Goal: Find specific page/section: Find specific page/section

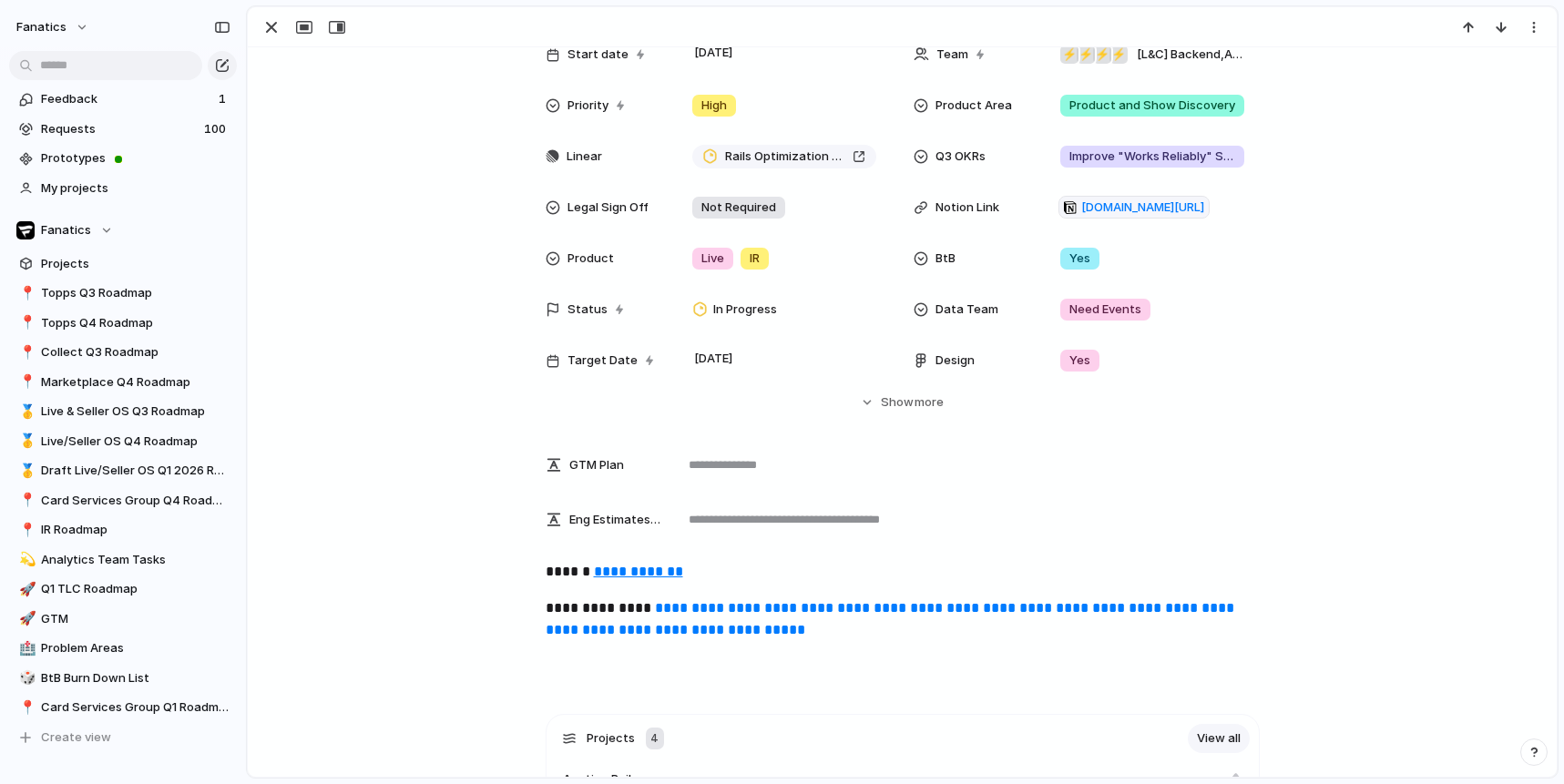
scroll to position [126, 0]
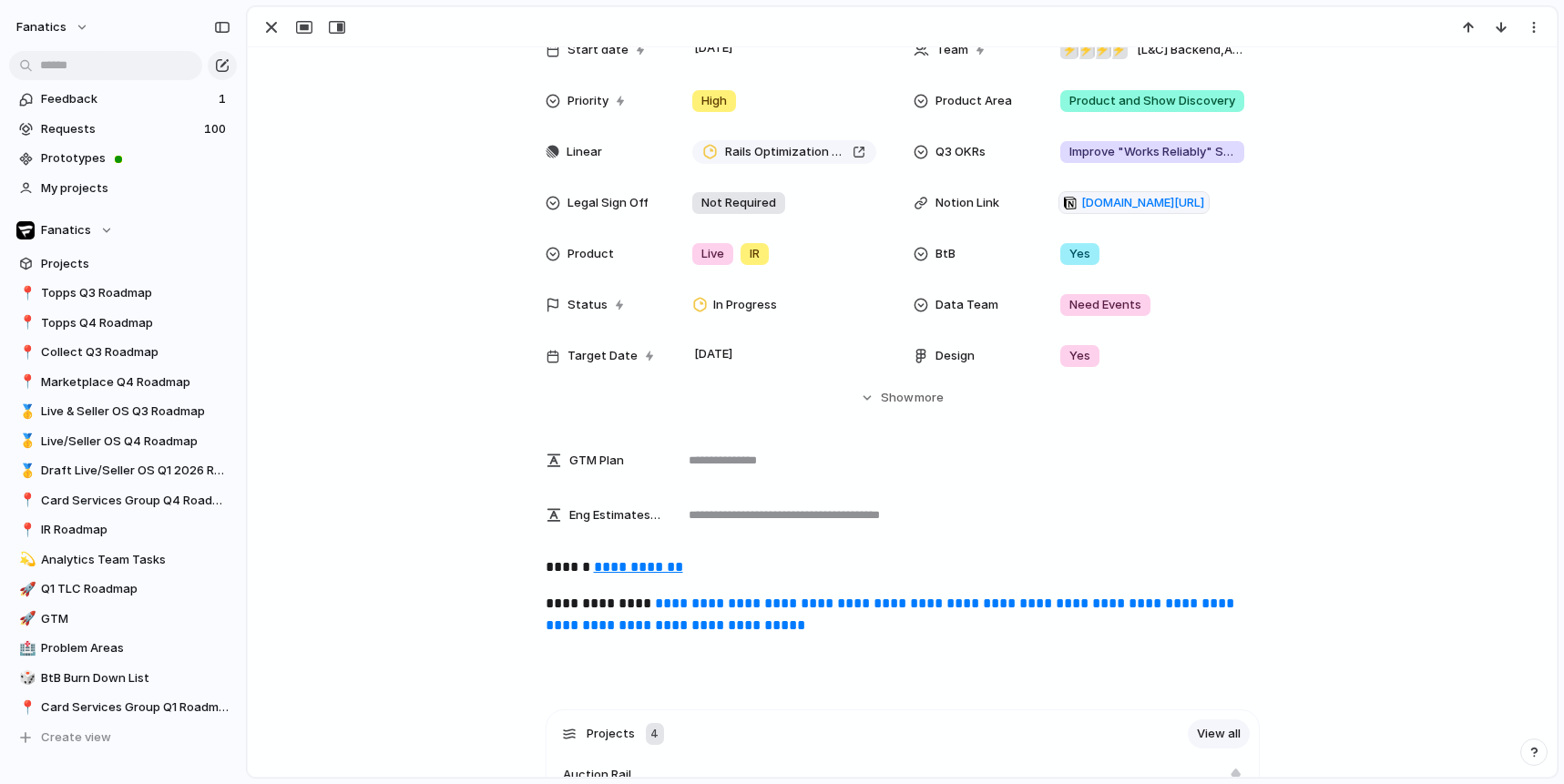
click at [732, 604] on link "**********" at bounding box center [891, 613] width 692 height 35
click at [626, 562] on u "**********" at bounding box center [638, 567] width 89 height 14
